Goal: Information Seeking & Learning: Learn about a topic

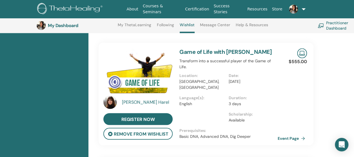
scroll to position [502, 0]
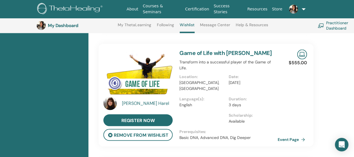
click at [144, 100] on div "Naomi Harel" at bounding box center [148, 103] width 52 height 7
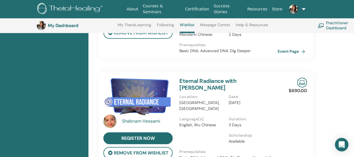
scroll to position [498, 0]
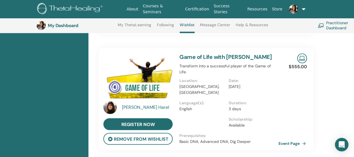
click at [287, 139] on link "Event Page" at bounding box center [293, 143] width 30 height 8
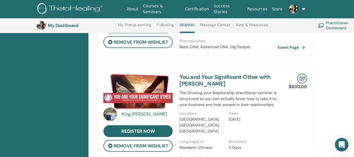
scroll to position [275, 0]
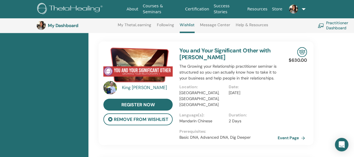
click at [302, 9] on link at bounding box center [295, 9] width 22 height 18
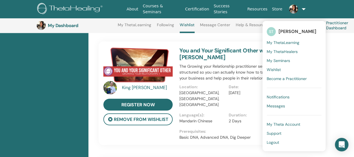
click at [279, 40] on span "My ThetaLearning" at bounding box center [283, 42] width 33 height 5
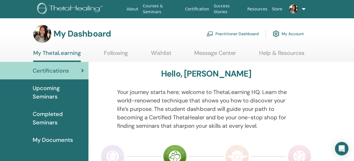
click at [50, 116] on span "Completed Seminars" at bounding box center [58, 118] width 51 height 17
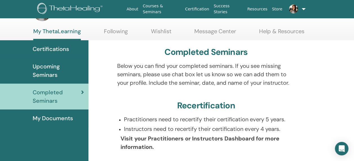
scroll to position [31, 0]
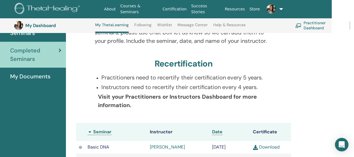
click at [331, 78] on html "About Courses & Seminars Certification Success Stories Resources Store ST Shixi…" at bounding box center [154, -1] width 354 height 157
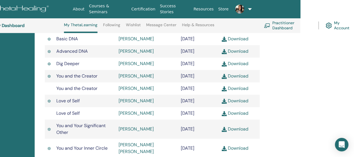
scroll to position [216, 54]
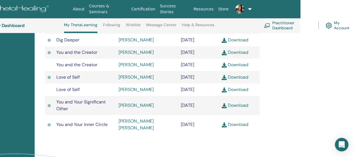
scroll to position [205, 54]
